Goal: Information Seeking & Learning: Understand process/instructions

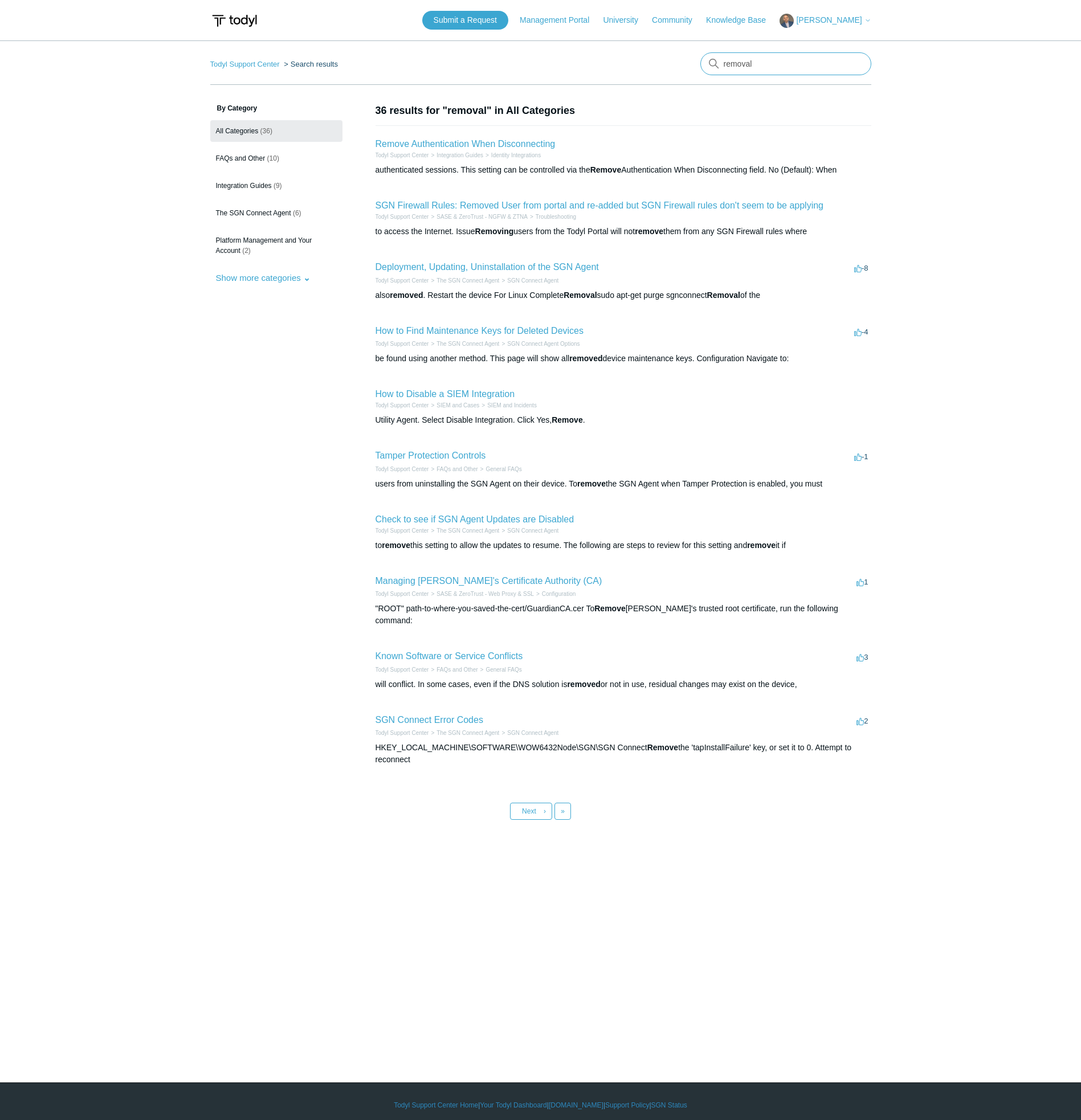
click at [735, 65] on input "removal" at bounding box center [786, 64] width 171 height 23
type input "uninstall"
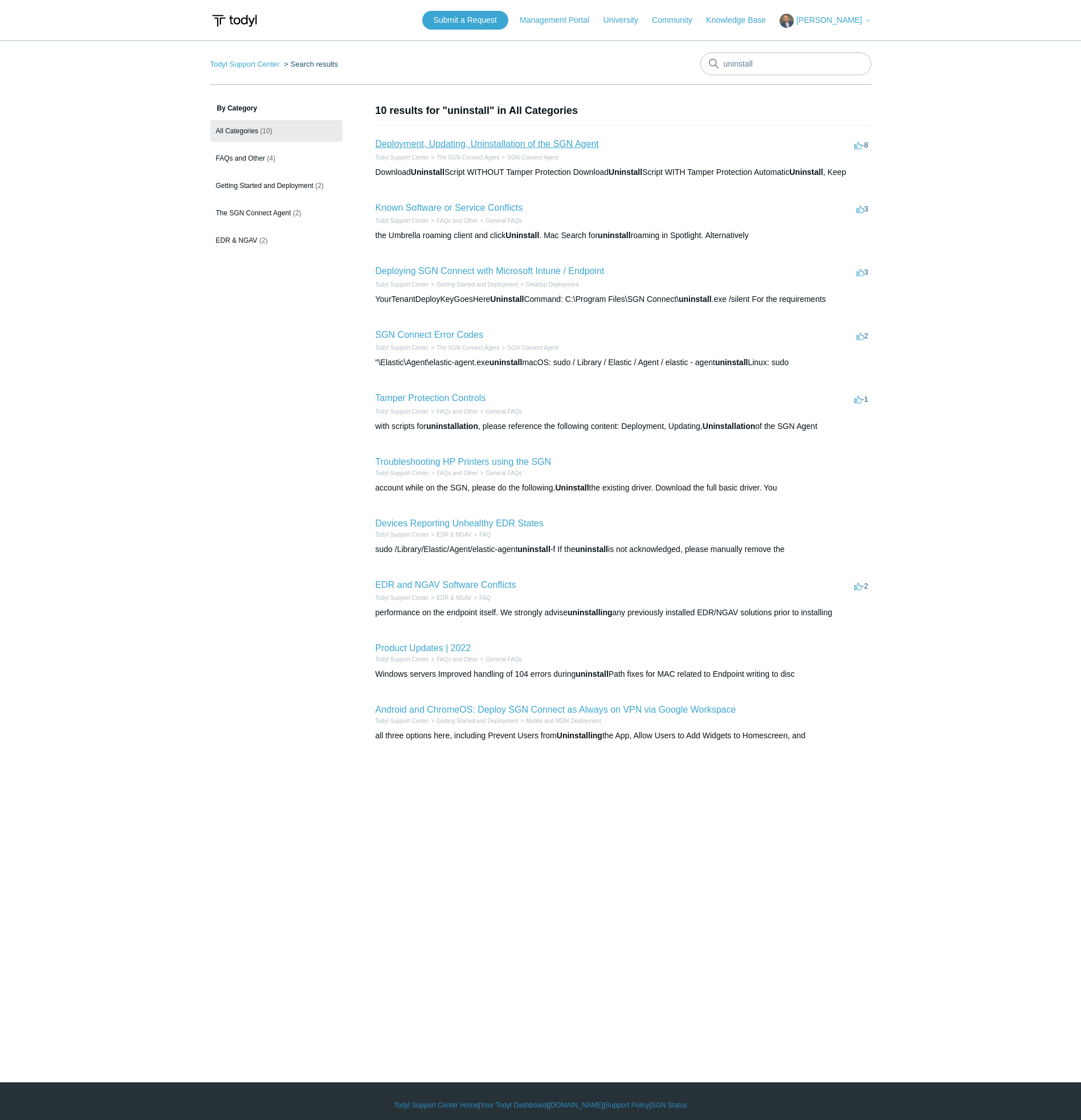
click at [487, 142] on link "Deployment, Updating, Uninstallation of the SGN Agent" at bounding box center [486, 144] width 223 height 10
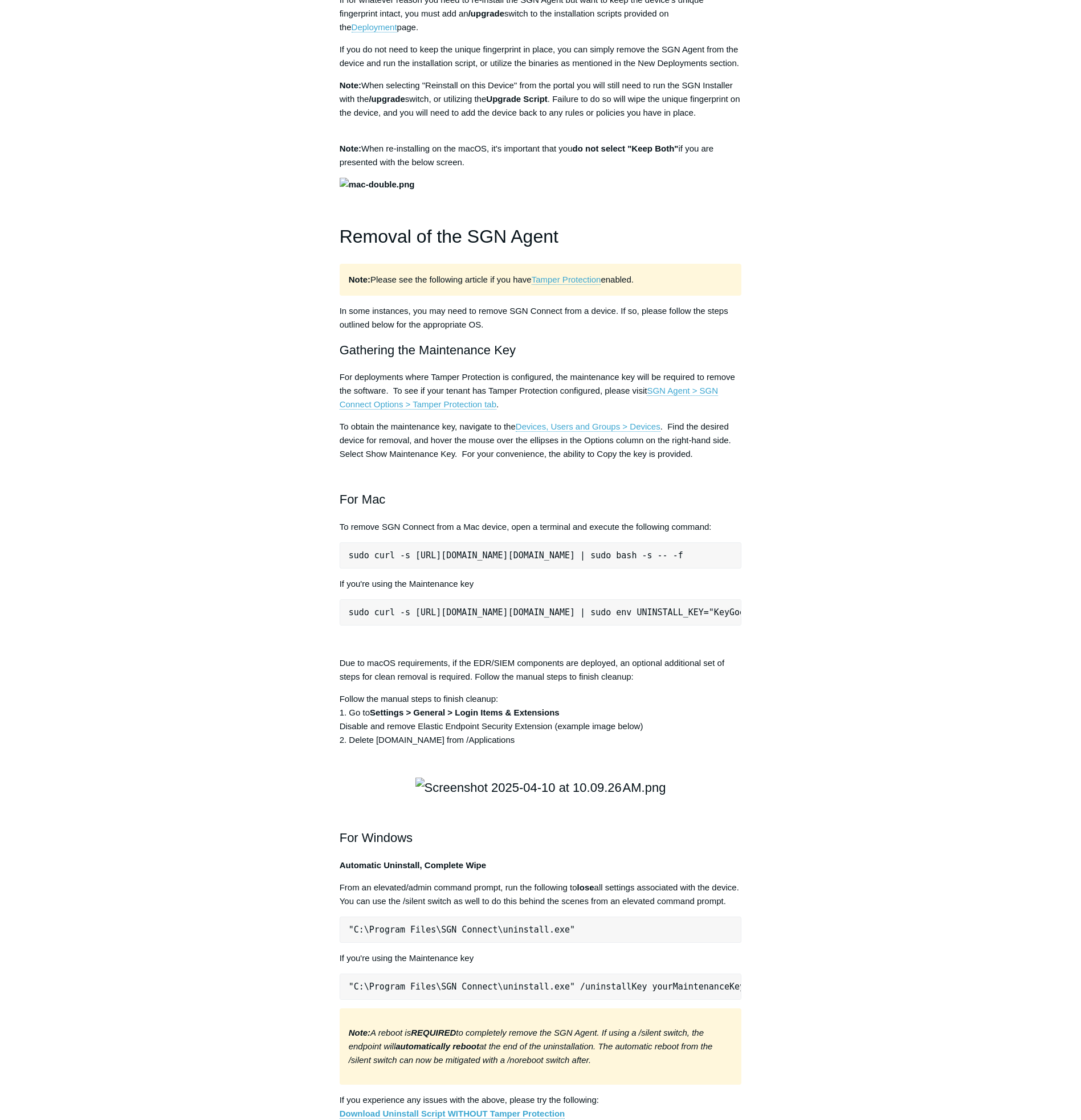
scroll to position [1089, 0]
click at [476, 568] on pre "sudo curl -s [URL][DOMAIN_NAME][DOMAIN_NAME] | sudo bash -s -- -f" at bounding box center [540, 555] width 402 height 26
click at [465, 568] on pre "sudo curl -s [URL][DOMAIN_NAME][DOMAIN_NAME] | sudo bash -s -- -f" at bounding box center [540, 555] width 402 height 26
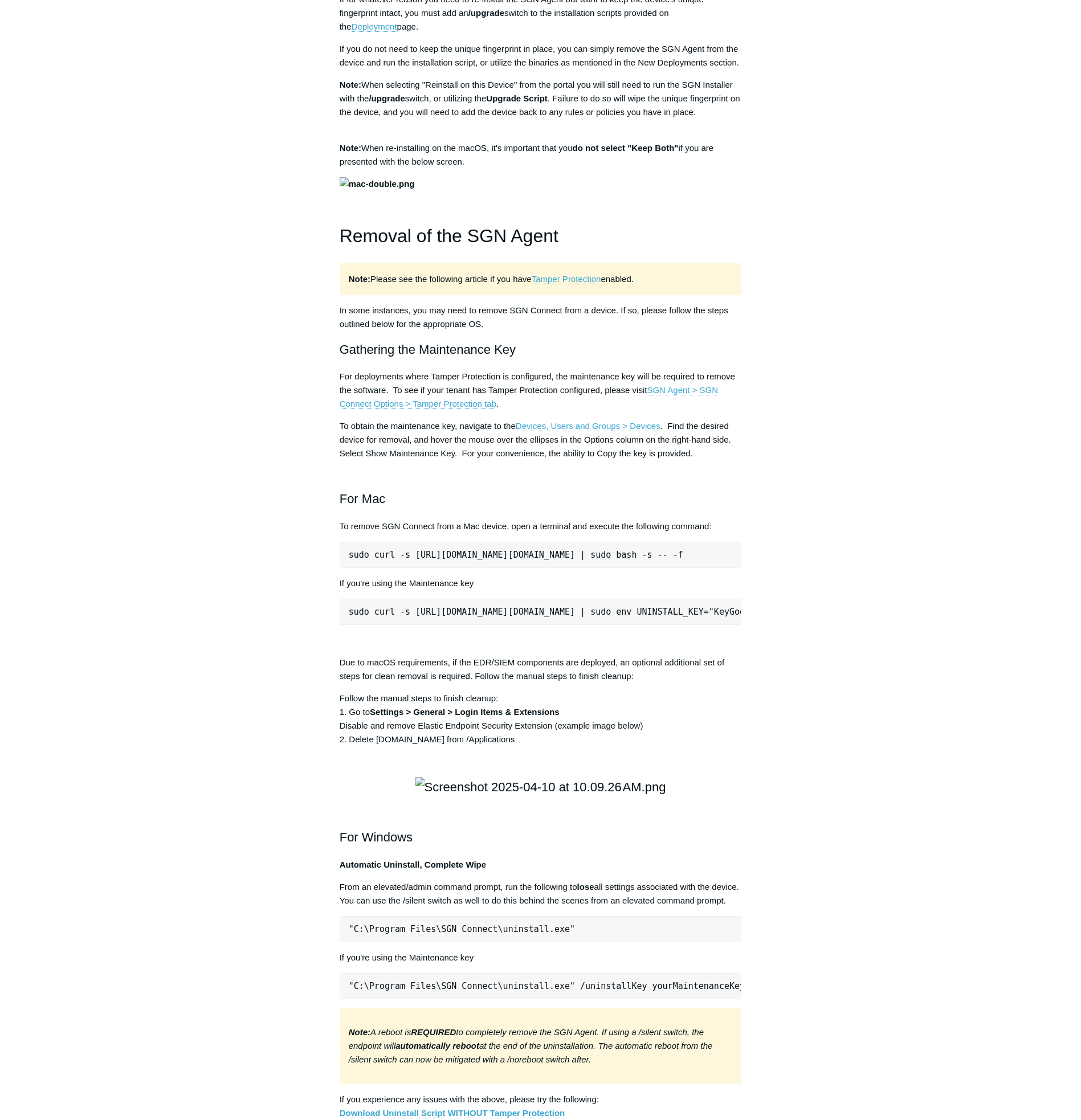
click at [358, 568] on pre "sudo curl -s [URL][DOMAIN_NAME][DOMAIN_NAME] | sudo bash -s -- -f" at bounding box center [540, 555] width 402 height 26
drag, startPoint x: 348, startPoint y: 737, endPoint x: 767, endPoint y: 743, distance: 419.0
click at [767, 743] on div "Articles in this section Installation Procedure for macOS 15 (Sequoia) Check to…" at bounding box center [540, 608] width 661 height 3189
copy pre "sudo curl -s [URL][DOMAIN_NAME][DOMAIN_NAME] | sudo bash -s -- -f"
